Goal: Find specific page/section: Locate a particular part of the current website

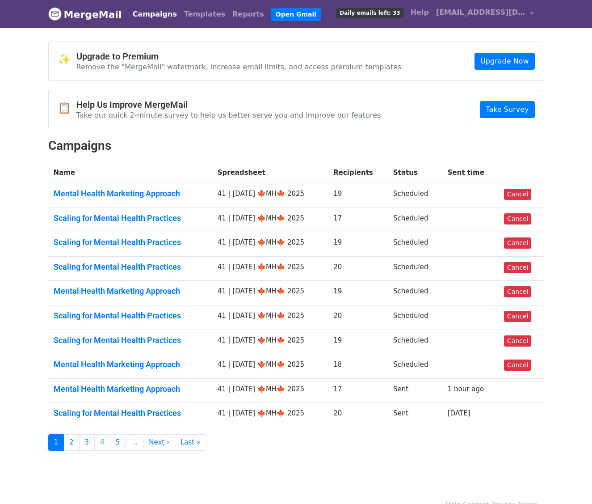
click at [130, 14] on link "Campaigns" at bounding box center [154, 14] width 51 height 18
click at [154, 14] on link "Campaigns" at bounding box center [154, 14] width 51 height 18
click at [71, 13] on link "MergeMail" at bounding box center [85, 14] width 74 height 19
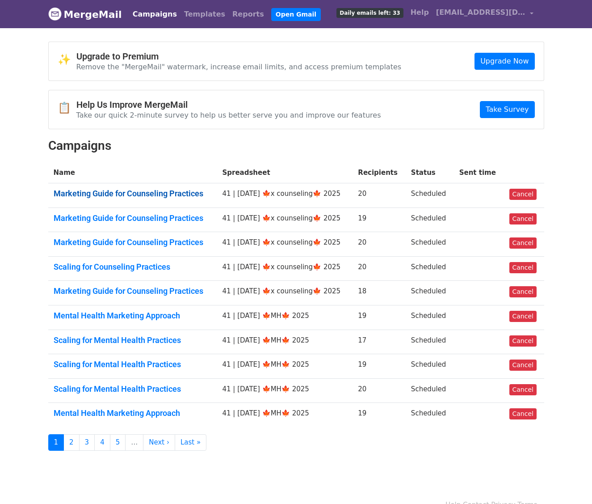
click at [115, 196] on link "Marketing Guide for Counseling Practices" at bounding box center [133, 194] width 158 height 10
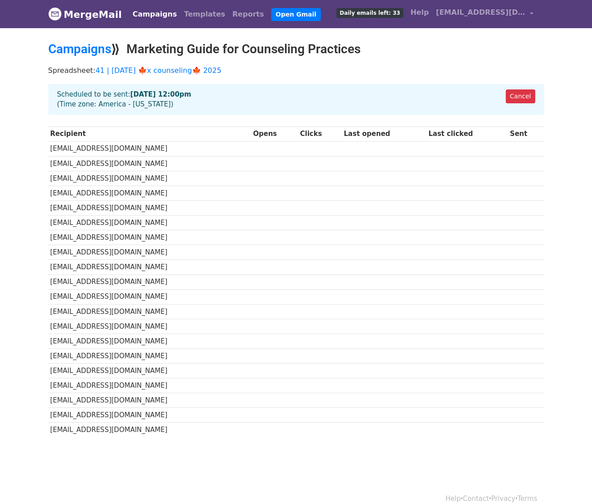
click at [159, 75] on div "Spreadsheet: 41 | OCT 21 🍁x counseling🍁 2025" at bounding box center [296, 72] width 509 height 23
click at [164, 67] on link "41 | [DATE] 🍁x counseling🍁 2025" at bounding box center [159, 70] width 126 height 8
